Goal: Information Seeking & Learning: Learn about a topic

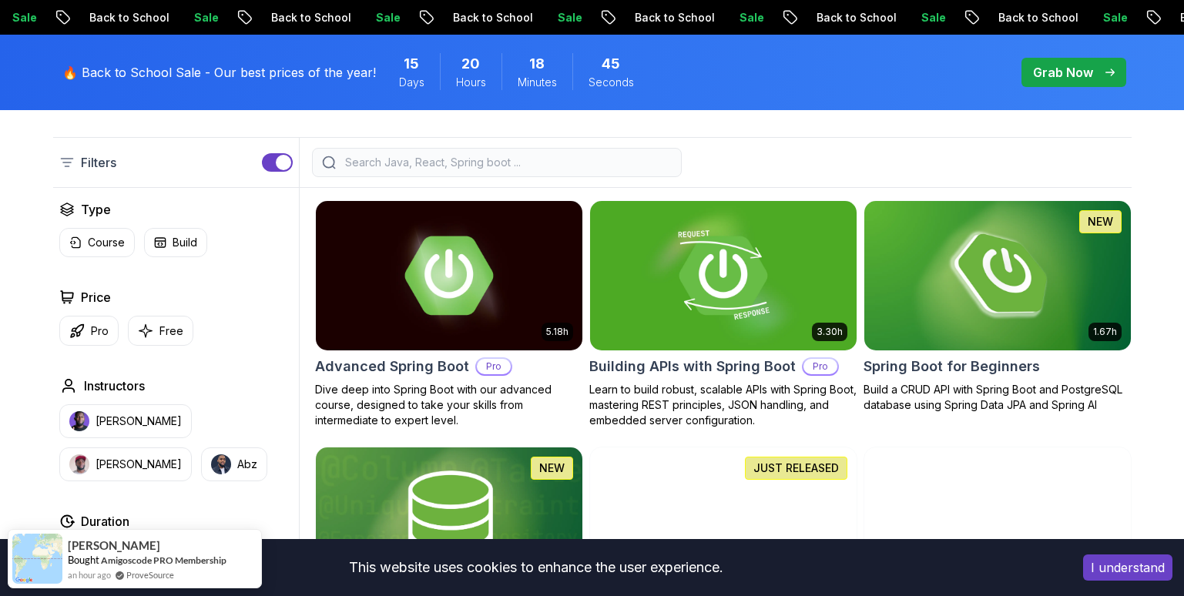
scroll to position [371, 0]
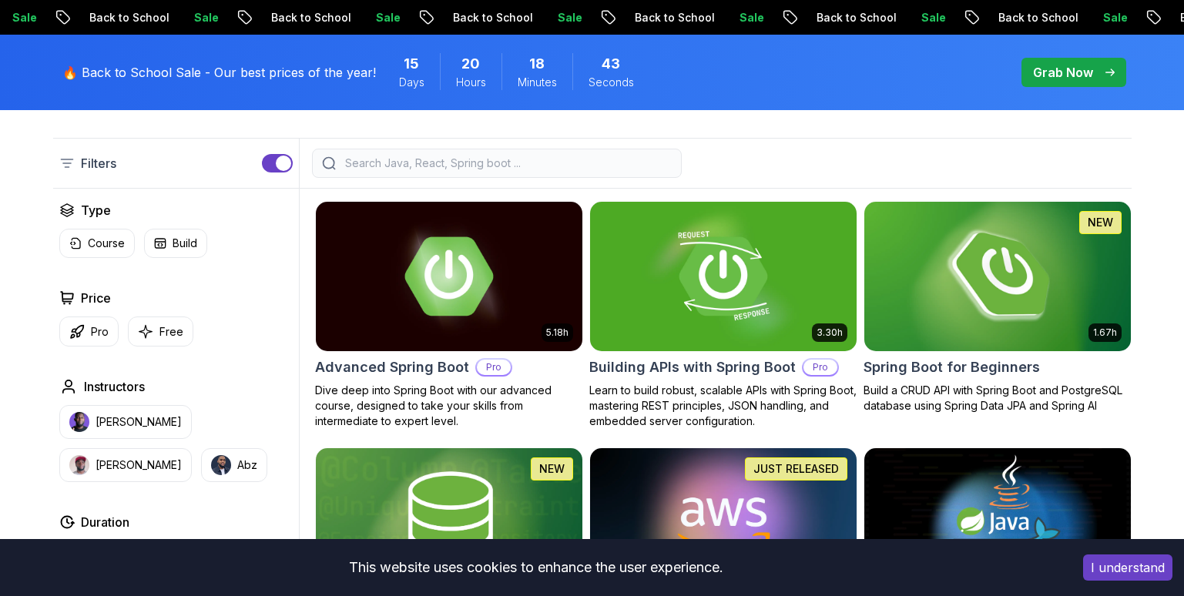
click at [913, 264] on img at bounding box center [998, 276] width 280 height 156
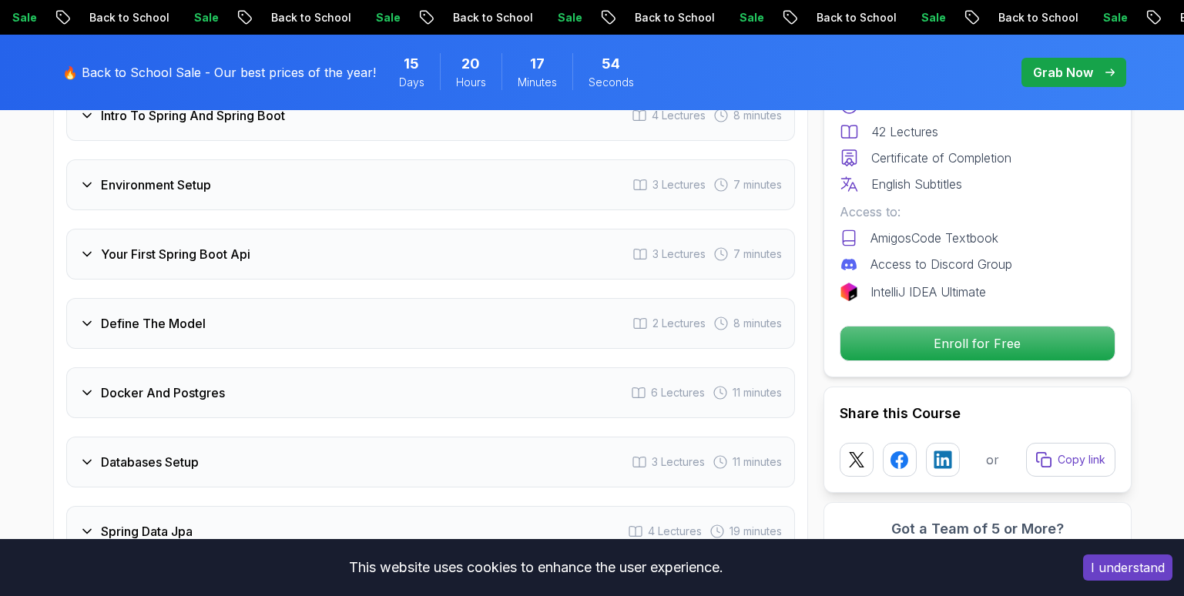
scroll to position [2202, 0]
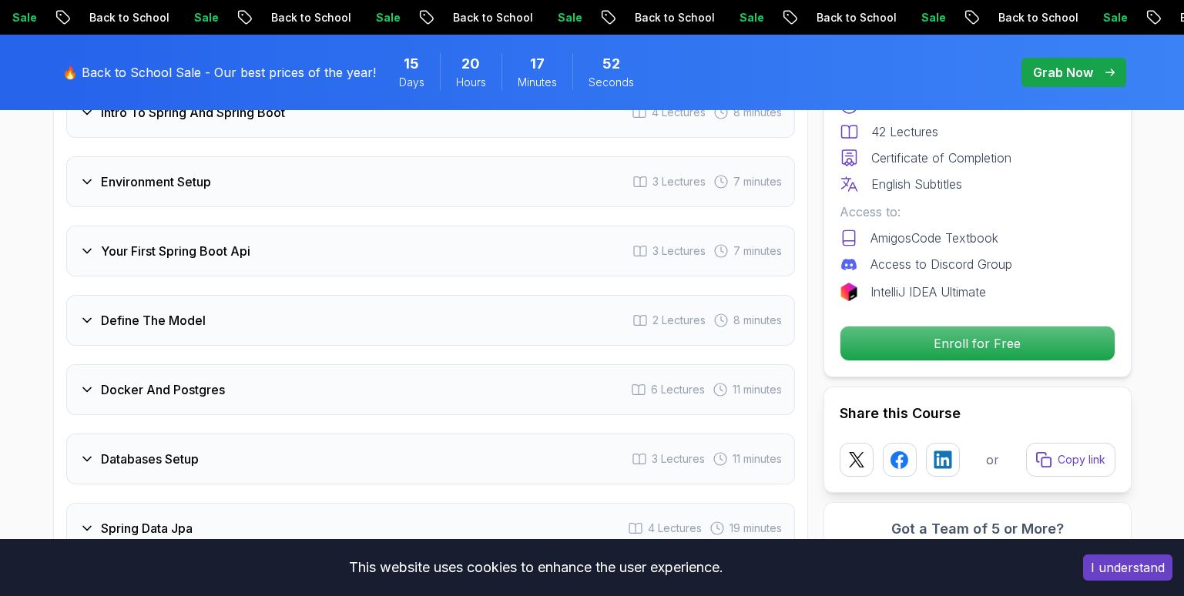
click at [90, 382] on icon at bounding box center [86, 389] width 15 height 15
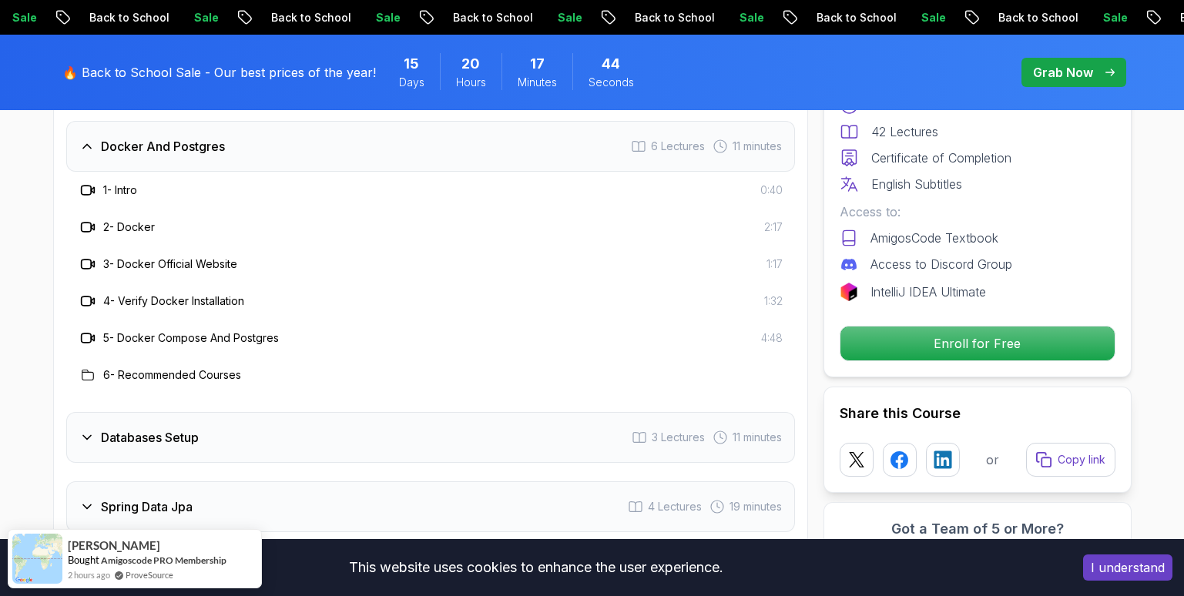
scroll to position [2370, 0]
click at [160, 370] on h3 "6 - Recommended Courses" at bounding box center [172, 377] width 138 height 15
click at [96, 368] on div at bounding box center [88, 377] width 18 height 18
click at [79, 368] on div at bounding box center [88, 377] width 18 height 18
click at [136, 370] on h3 "6 - Recommended Courses" at bounding box center [172, 377] width 138 height 15
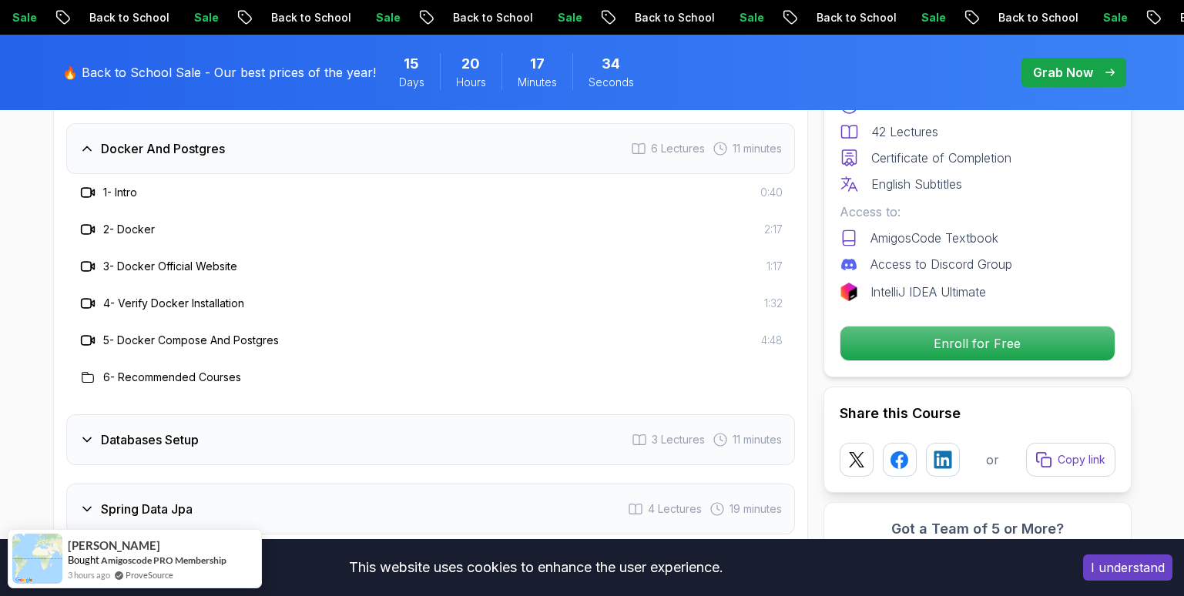
click at [86, 371] on icon at bounding box center [88, 377] width 12 height 12
click at [114, 370] on h3 "6 - Recommended Courses" at bounding box center [172, 377] width 138 height 15
click at [104, 370] on h3 "6 - Recommended Courses" at bounding box center [172, 377] width 138 height 15
click at [122, 370] on h3 "6 - Recommended Courses" at bounding box center [172, 377] width 138 height 15
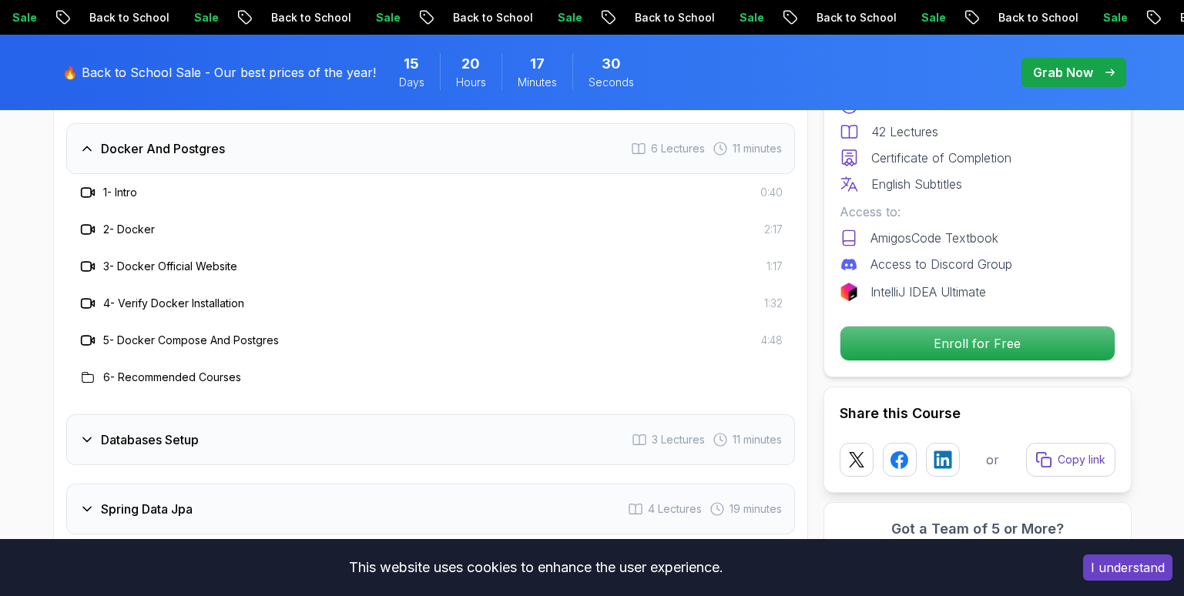
click at [147, 370] on h3 "6 - Recommended Courses" at bounding box center [172, 377] width 138 height 15
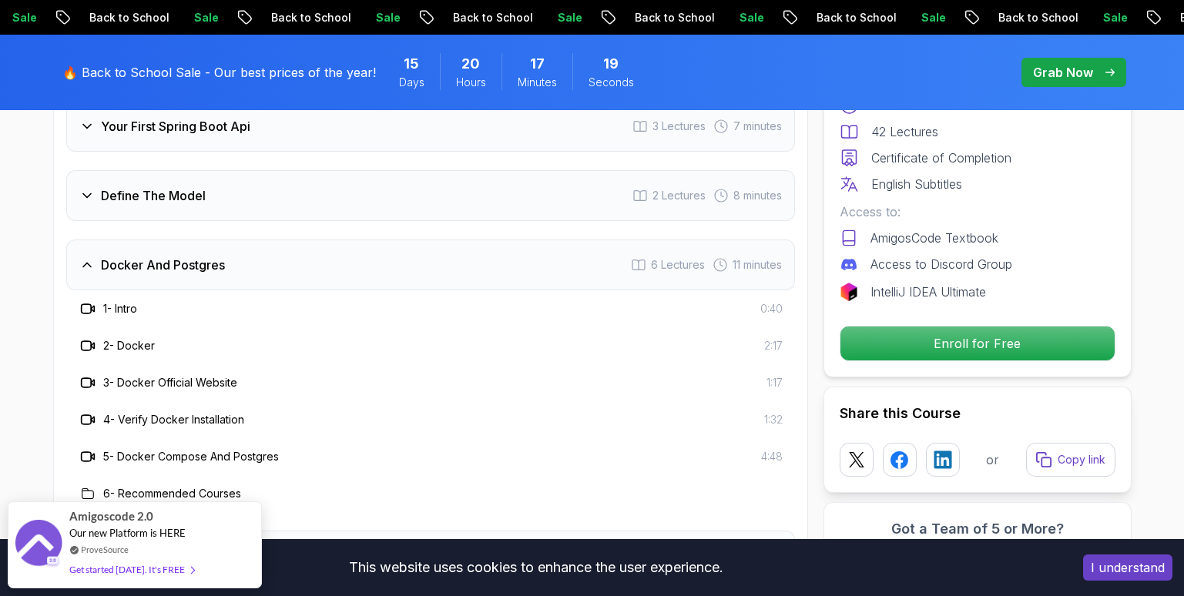
scroll to position [2251, 0]
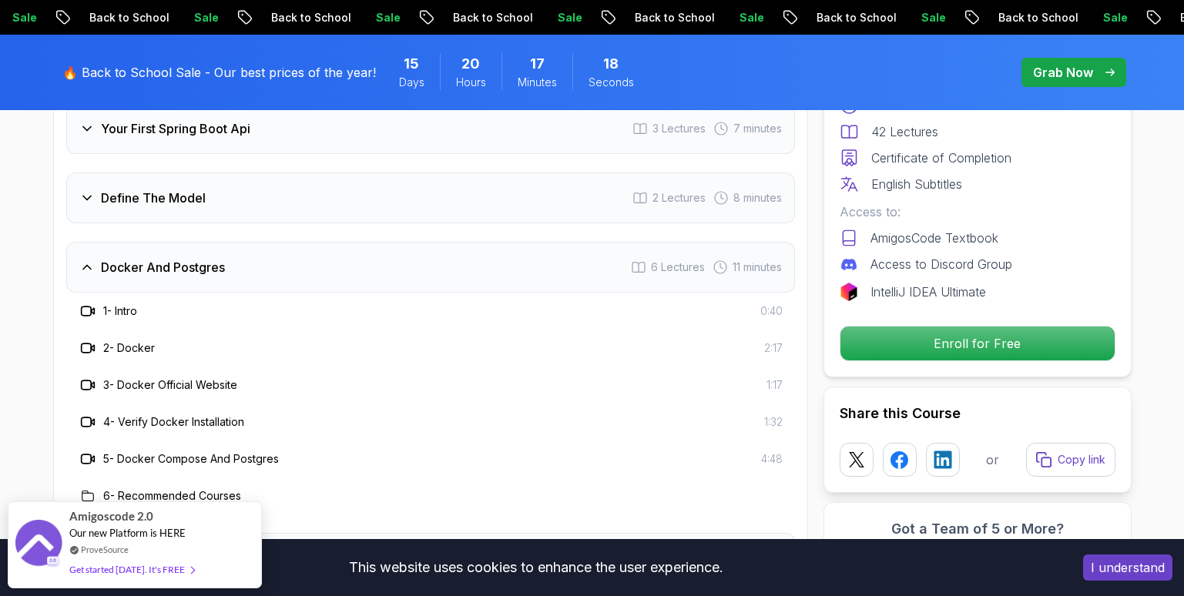
click at [150, 330] on div "2 - Docker 2:17" at bounding box center [430, 348] width 729 height 37
click at [140, 302] on div "1 - Intro 0:40" at bounding box center [430, 311] width 729 height 37
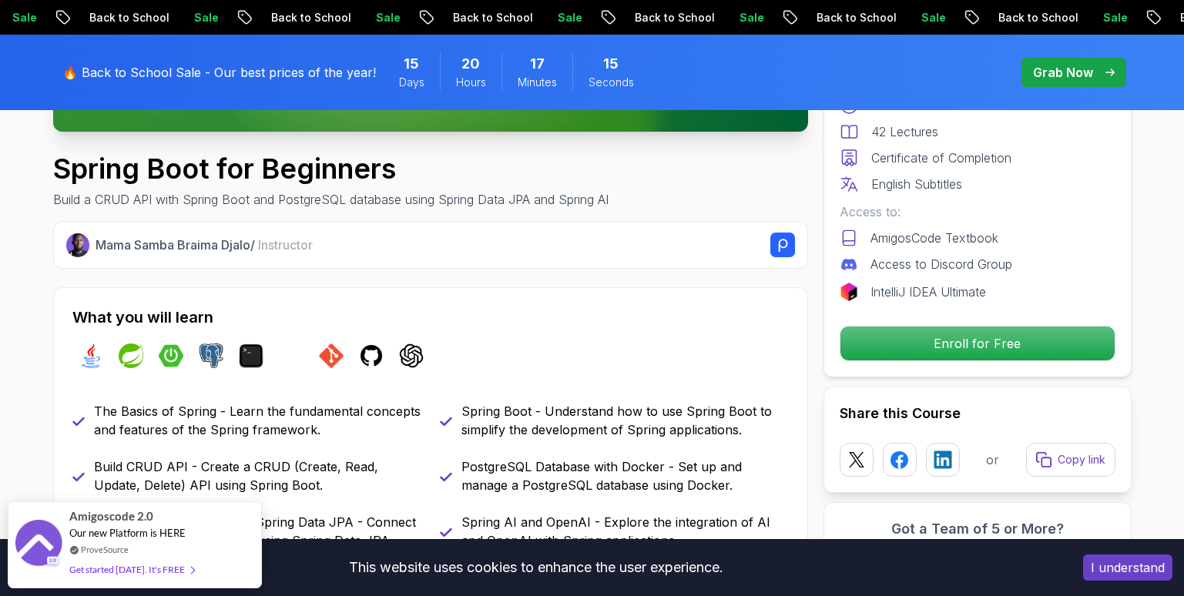
scroll to position [359, 0]
